Goal: Task Accomplishment & Management: Use online tool/utility

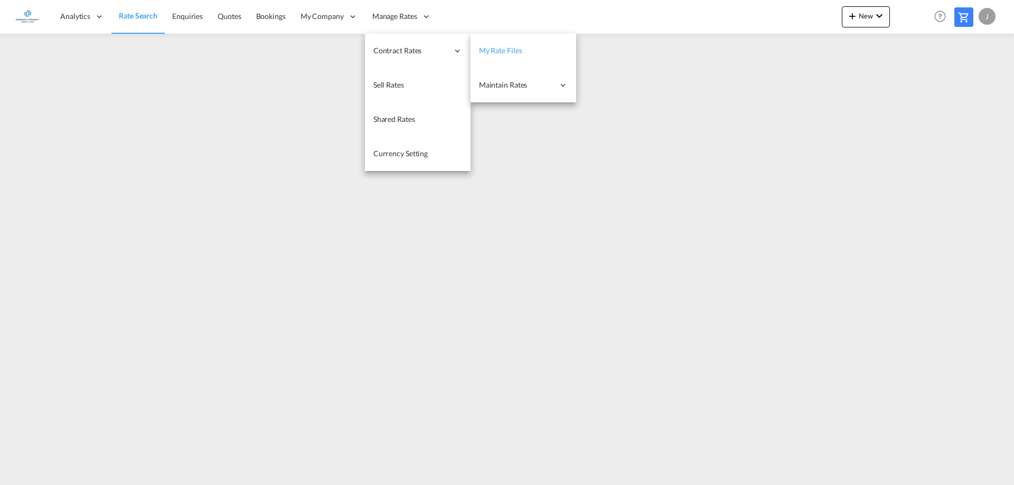
click at [522, 57] on link "My Rate Files" at bounding box center [523, 51] width 106 height 34
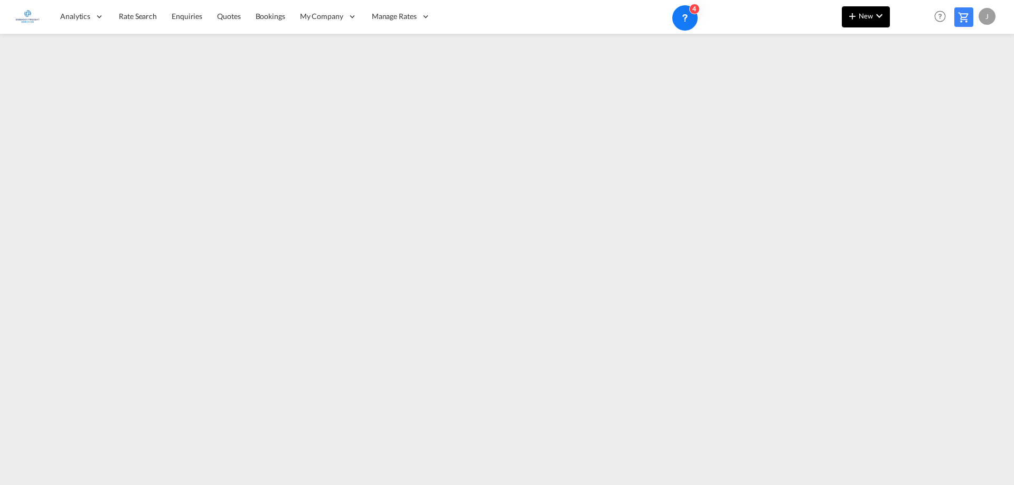
click at [874, 15] on md-icon "icon-chevron-down" at bounding box center [879, 16] width 13 height 13
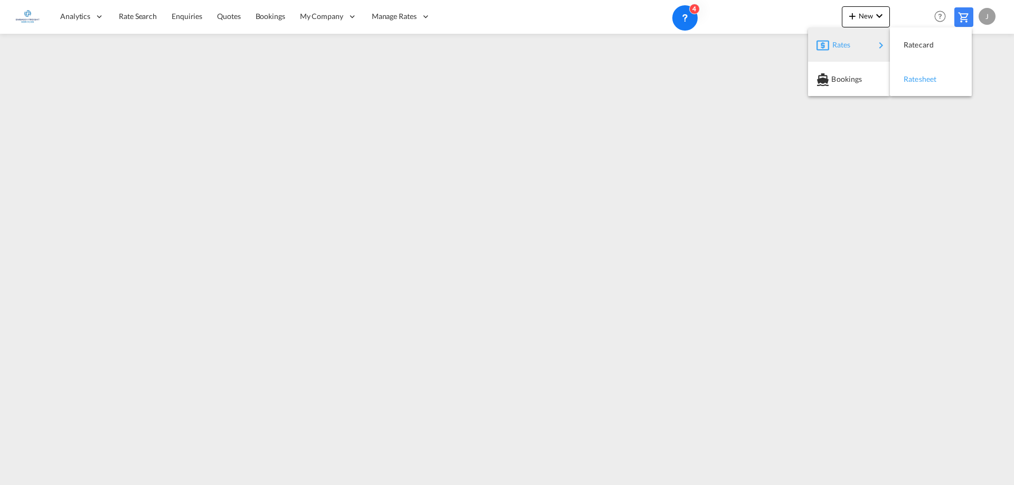
click at [932, 74] on div "Ratesheet" at bounding box center [922, 79] width 39 height 26
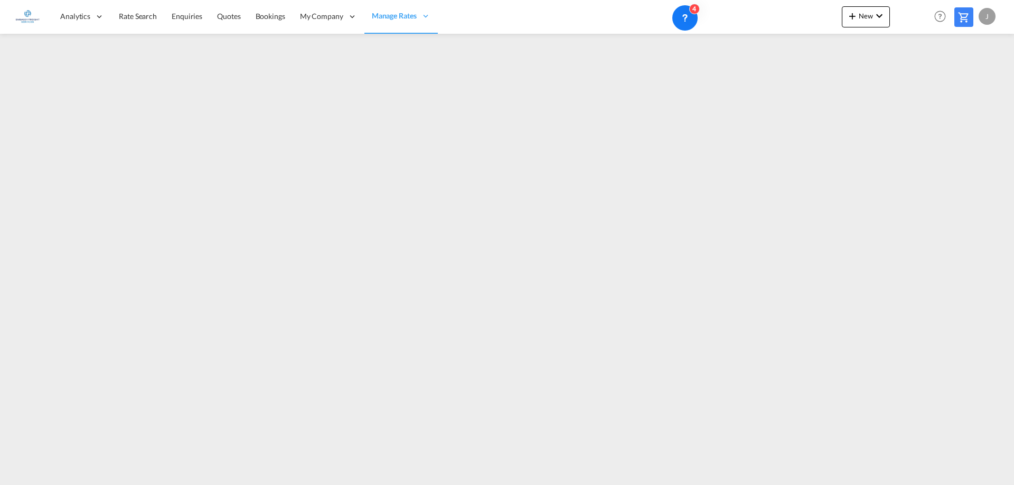
click at [51, 15] on div "Analytics Reports Dashboard Rate Search Enquiries Quotes Bookings" at bounding box center [507, 16] width 982 height 33
drag, startPoint x: 135, startPoint y: 13, endPoint x: 162, endPoint y: 33, distance: 33.3
click at [135, 14] on span "Rate Search" at bounding box center [138, 16] width 38 height 9
